Goal: Information Seeking & Learning: Learn about a topic

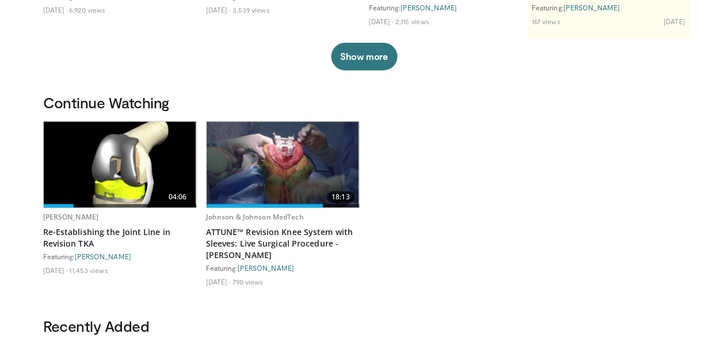
scroll to position [265, 0]
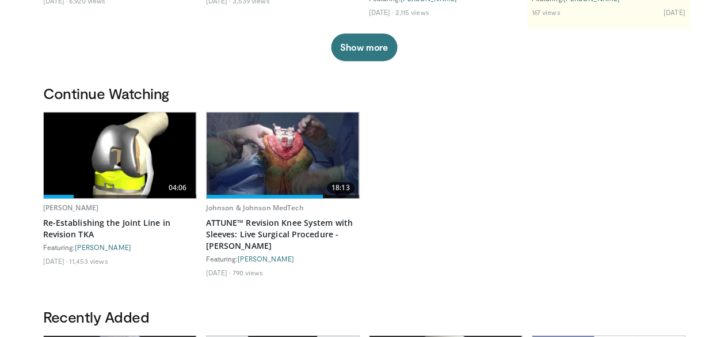
click at [291, 162] on img at bounding box center [283, 155] width 153 height 86
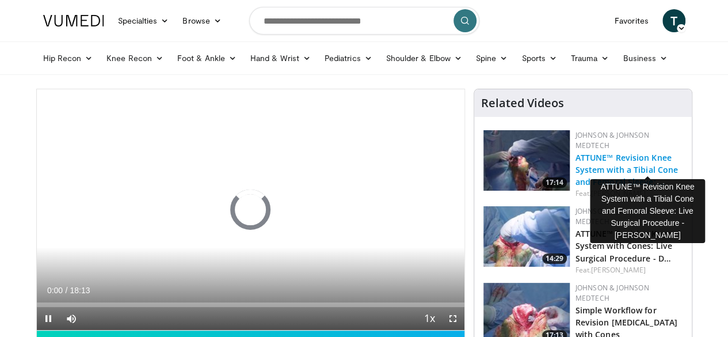
click at [629, 152] on link "ATTUNE™ Revision Knee System with a Tibial Cone and Femoral Sleeve: …" at bounding box center [627, 169] width 103 height 35
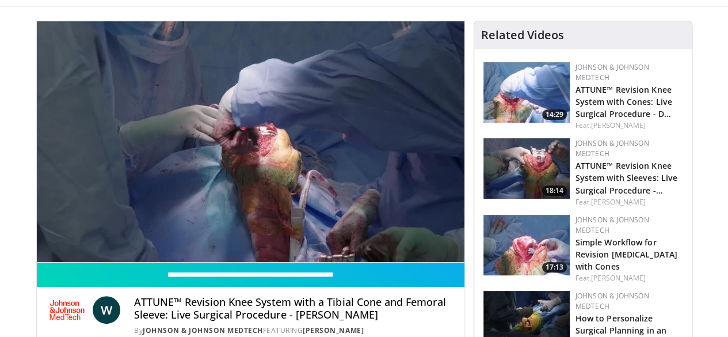
scroll to position [70, 0]
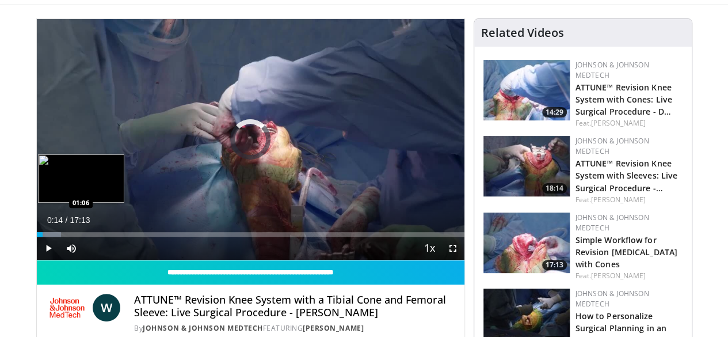
click at [37, 237] on div "Loaded : 5.75% 00:14 01:06" at bounding box center [251, 234] width 428 height 5
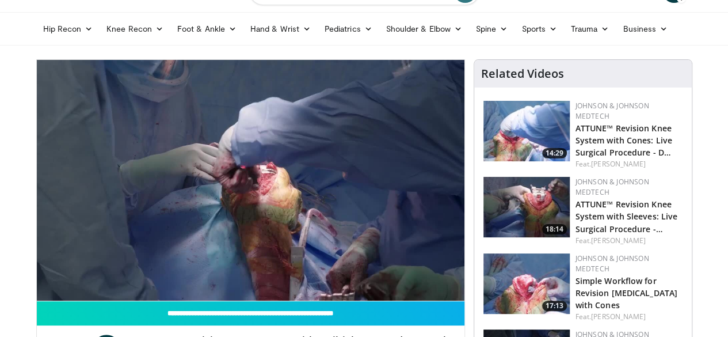
scroll to position [0, 0]
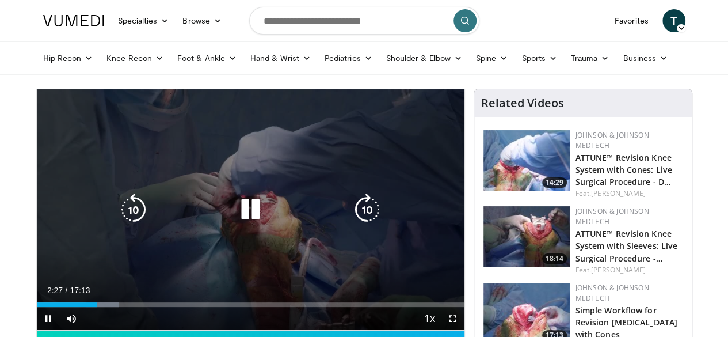
click at [363, 216] on icon "Video Player" at bounding box center [367, 209] width 32 height 32
click at [364, 212] on icon "Video Player" at bounding box center [367, 209] width 32 height 32
click at [372, 218] on icon "Video Player" at bounding box center [367, 209] width 32 height 32
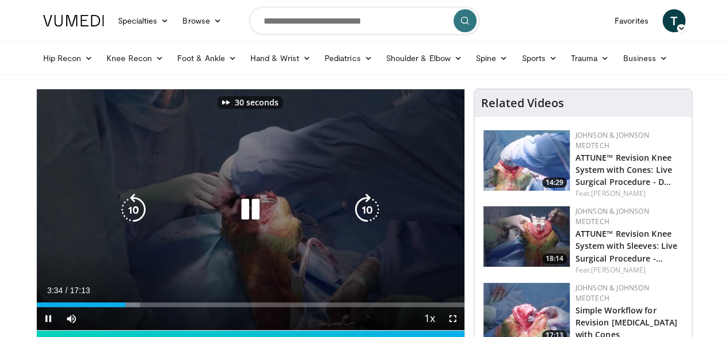
click at [371, 218] on icon "Video Player" at bounding box center [367, 209] width 32 height 32
click at [370, 217] on icon "Video Player" at bounding box center [367, 209] width 32 height 32
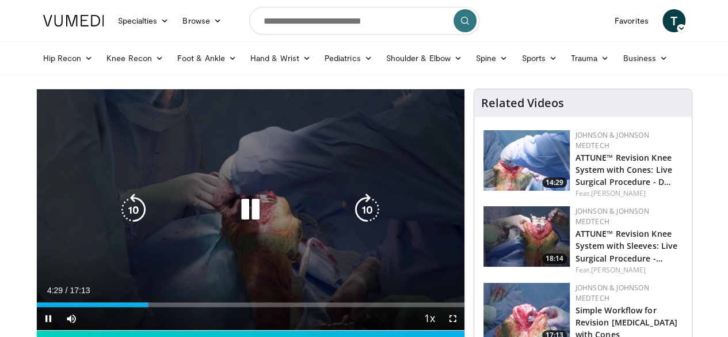
click at [368, 215] on icon "Video Player" at bounding box center [367, 209] width 32 height 32
click at [373, 220] on icon "Video Player" at bounding box center [367, 209] width 32 height 32
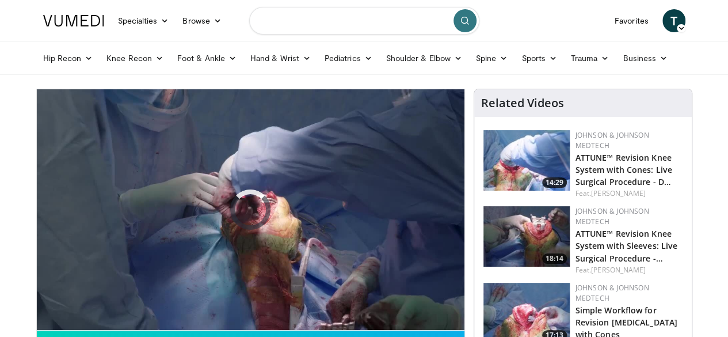
click at [321, 27] on input "Search topics, interventions" at bounding box center [364, 21] width 230 height 28
type input "**********"
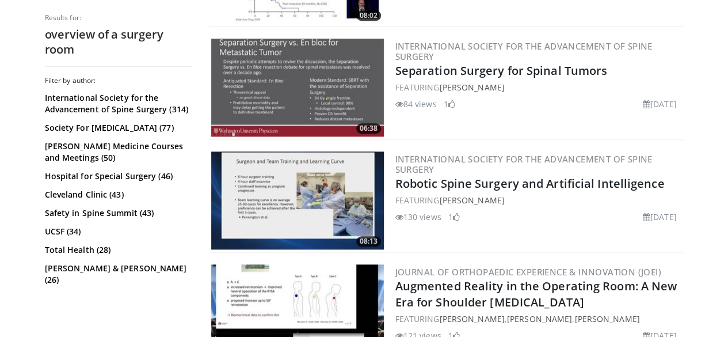
scroll to position [442, 0]
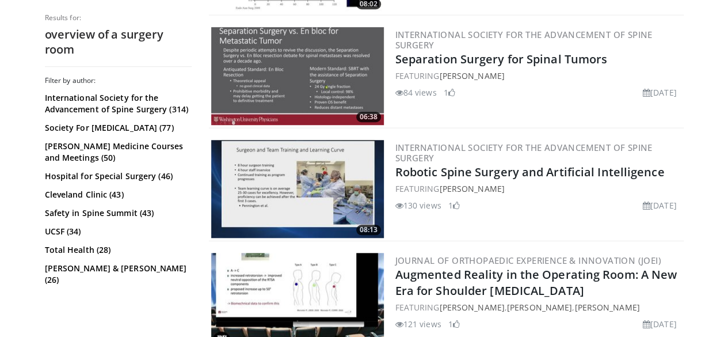
click at [287, 155] on img at bounding box center [297, 189] width 173 height 98
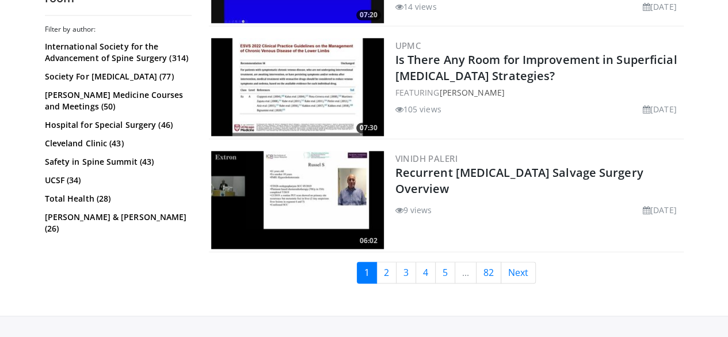
scroll to position [2868, 0]
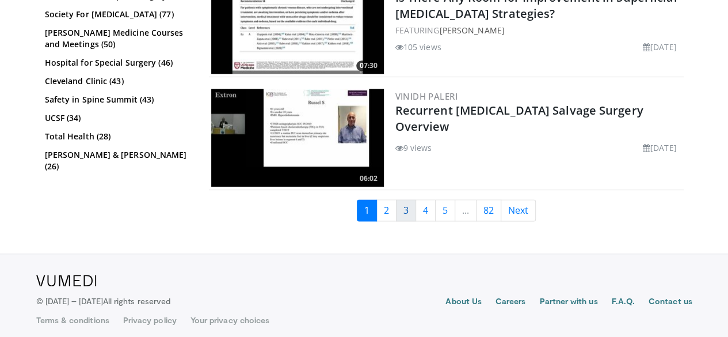
click at [415, 203] on link "3" at bounding box center [406, 210] width 20 height 22
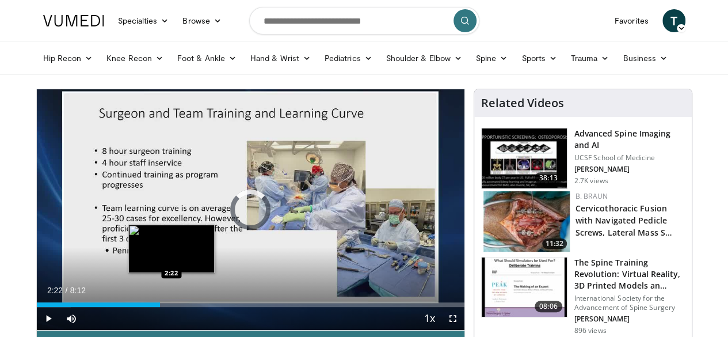
click at [142, 307] on div "Loaded : 8.05% 2:22 2:22" at bounding box center [251, 301] width 428 height 11
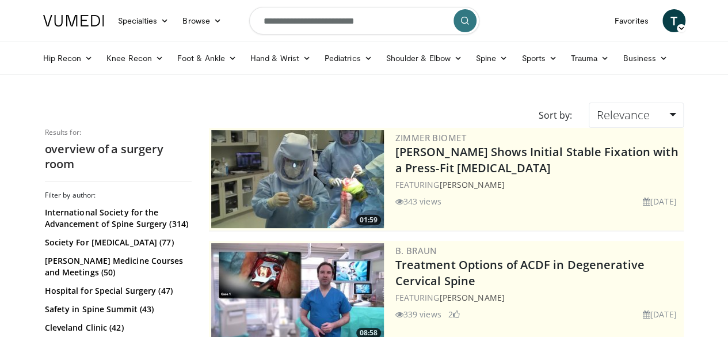
click at [348, 192] on img at bounding box center [297, 179] width 173 height 98
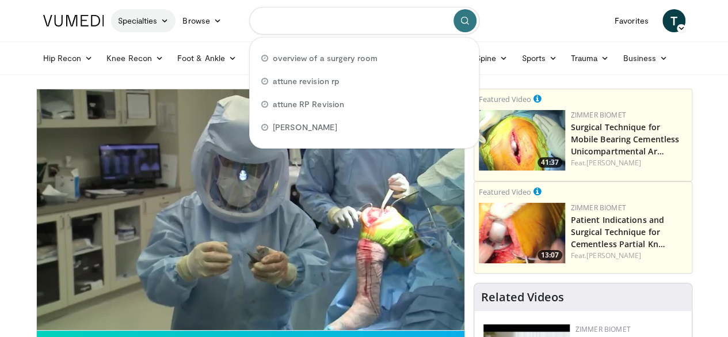
drag, startPoint x: 387, startPoint y: 23, endPoint x: 140, endPoint y: 20, distance: 247.0
click at [140, 20] on nav "Specialties Adult & Family Medicine Allergy, [MEDICAL_DATA], Immunology Anesthe…" at bounding box center [364, 20] width 656 height 41
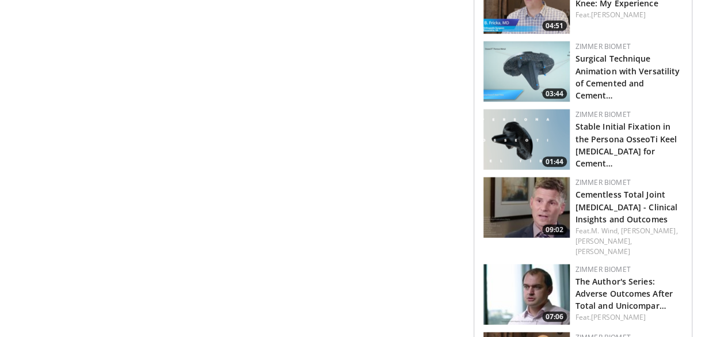
scroll to position [1252, 0]
